Goal: Transaction & Acquisition: Subscribe to service/newsletter

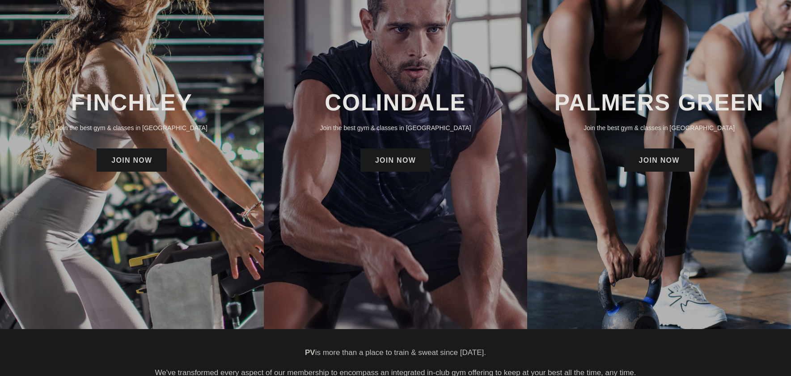
scroll to position [89, 0]
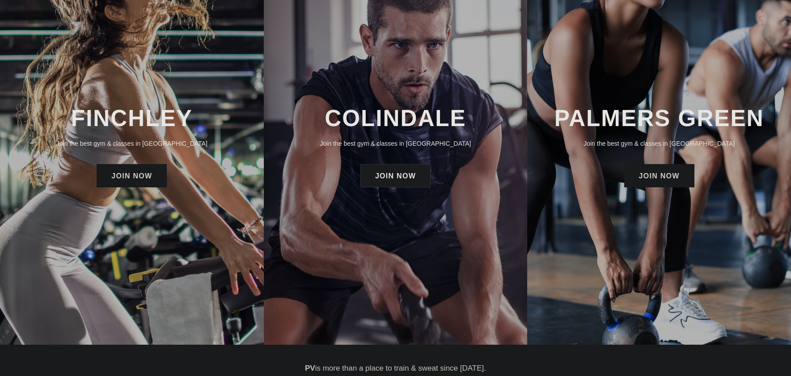
click at [400, 179] on link "JOIN NOW" at bounding box center [395, 175] width 70 height 23
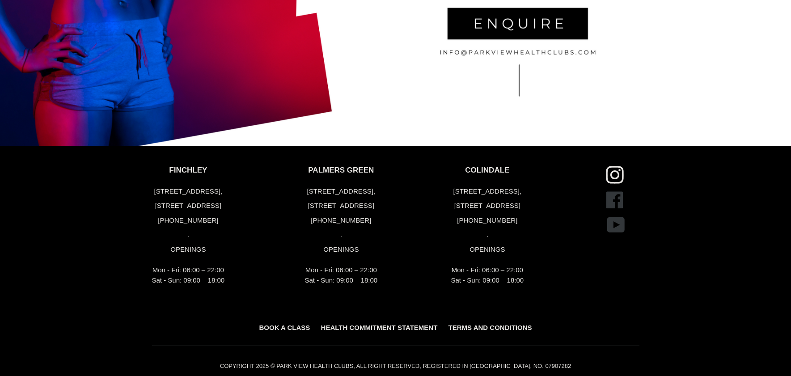
scroll to position [2013, 0]
